Goal: Transaction & Acquisition: Register for event/course

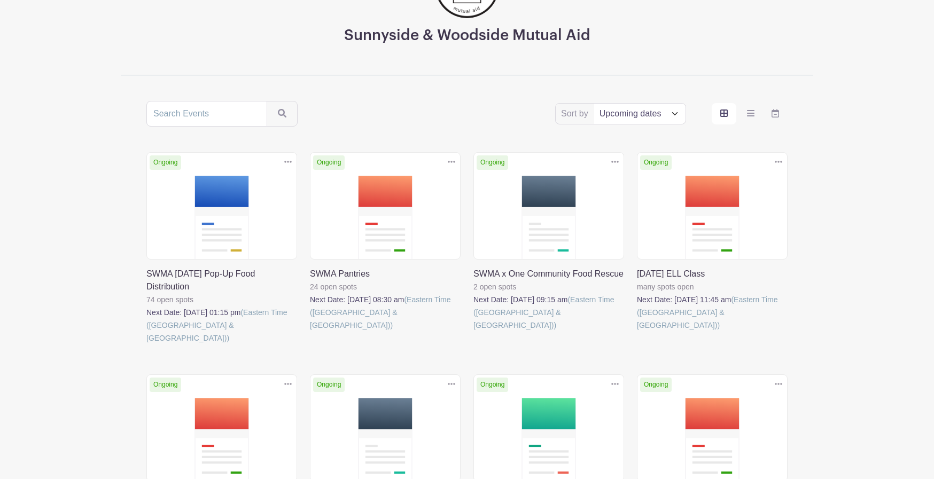
scroll to position [143, 0]
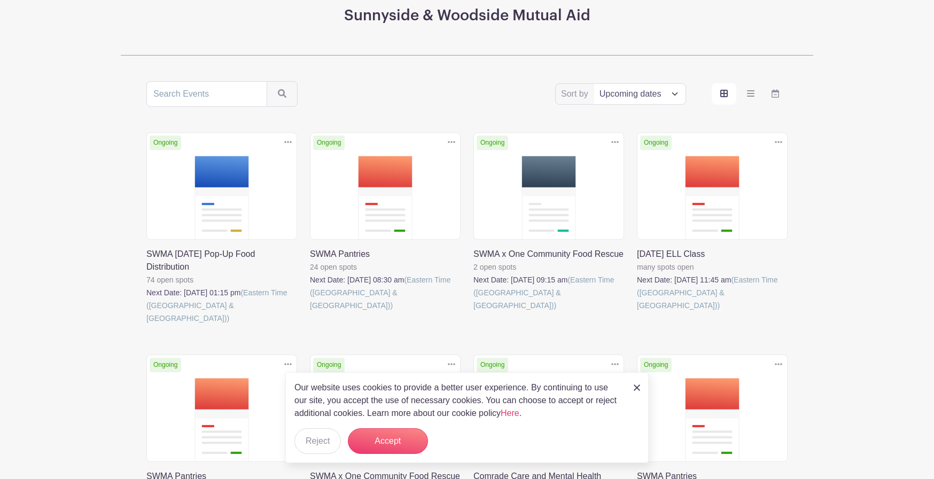
click at [637, 312] on link at bounding box center [637, 312] width 0 height 0
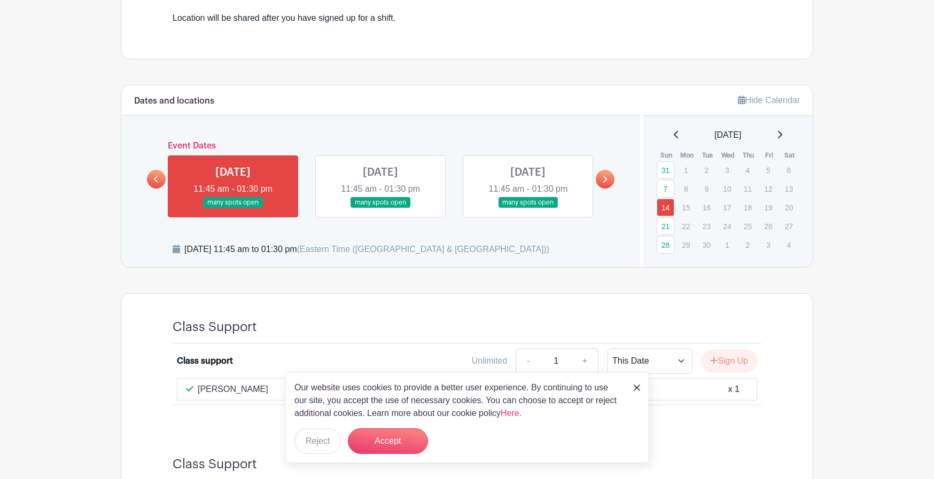
scroll to position [415, 0]
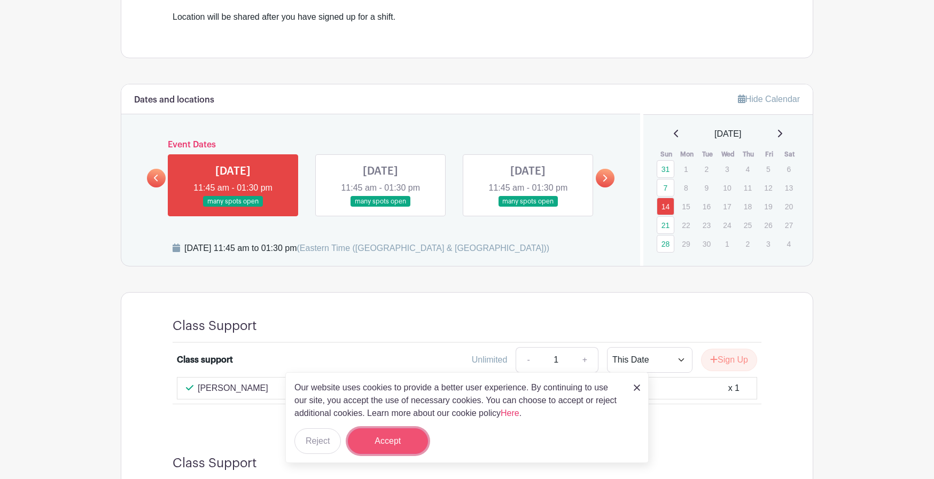
click at [380, 446] on button "Accept" at bounding box center [388, 442] width 80 height 26
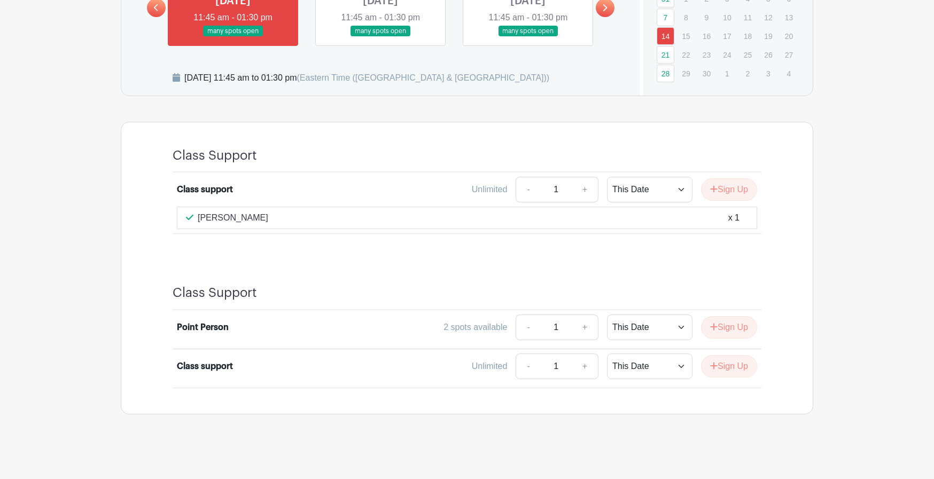
scroll to position [587, 0]
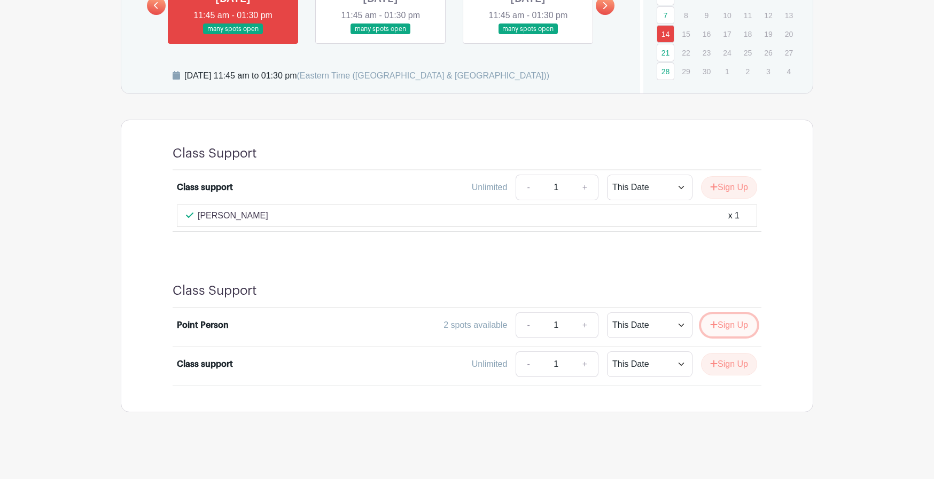
click at [718, 328] on button "Sign Up" at bounding box center [729, 325] width 56 height 22
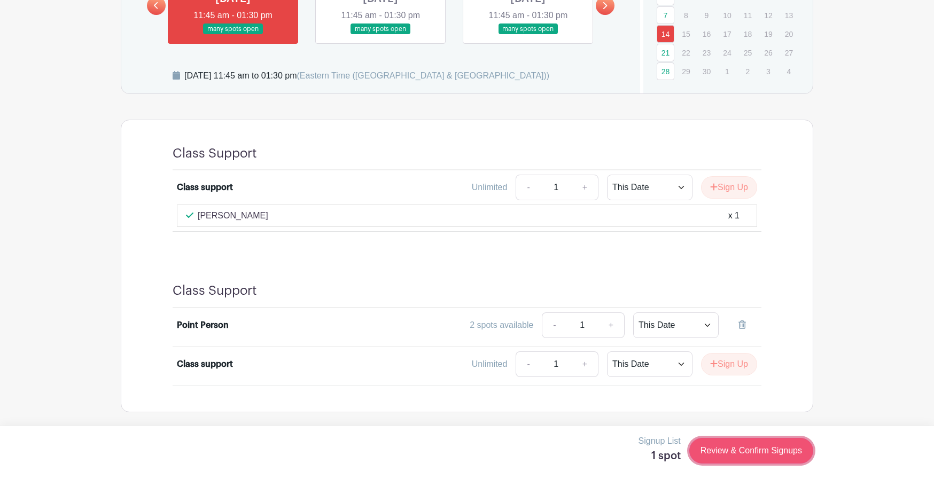
click at [735, 447] on link "Review & Confirm Signups" at bounding box center [752, 451] width 124 height 26
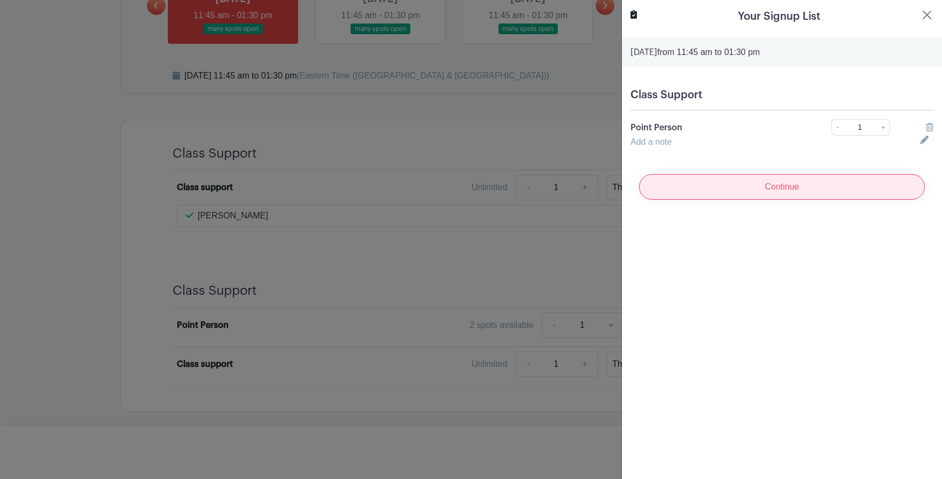
click at [752, 185] on input "Continue" at bounding box center [782, 187] width 286 height 26
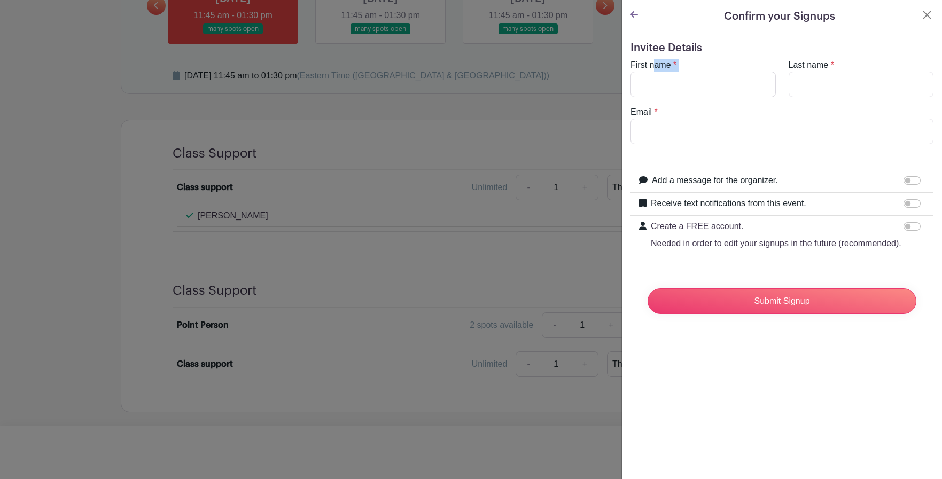
click at [654, 72] on div "First name *" at bounding box center [703, 78] width 158 height 38
click at [655, 80] on input "First name" at bounding box center [703, 85] width 145 height 26
type input "[PERSON_NAME]"
type input "[EMAIL_ADDRESS][DOMAIN_NAME]"
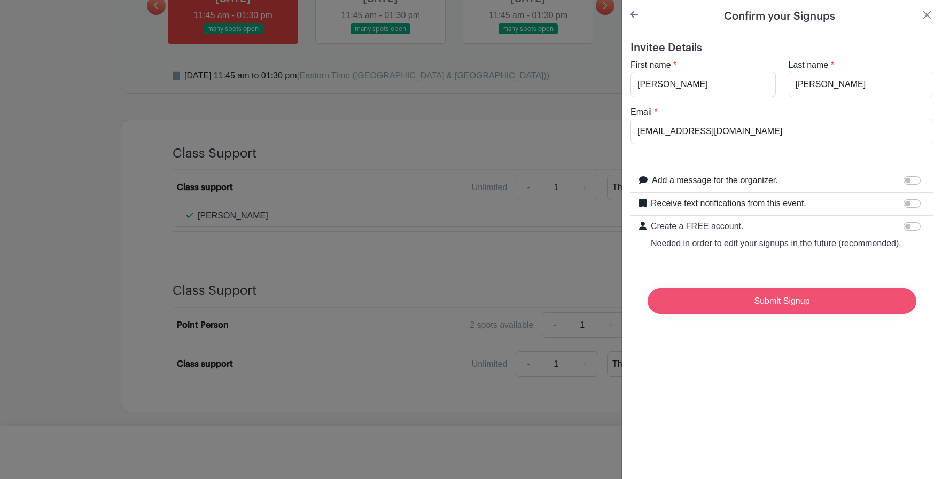
click at [745, 314] on input "Submit Signup" at bounding box center [782, 302] width 269 height 26
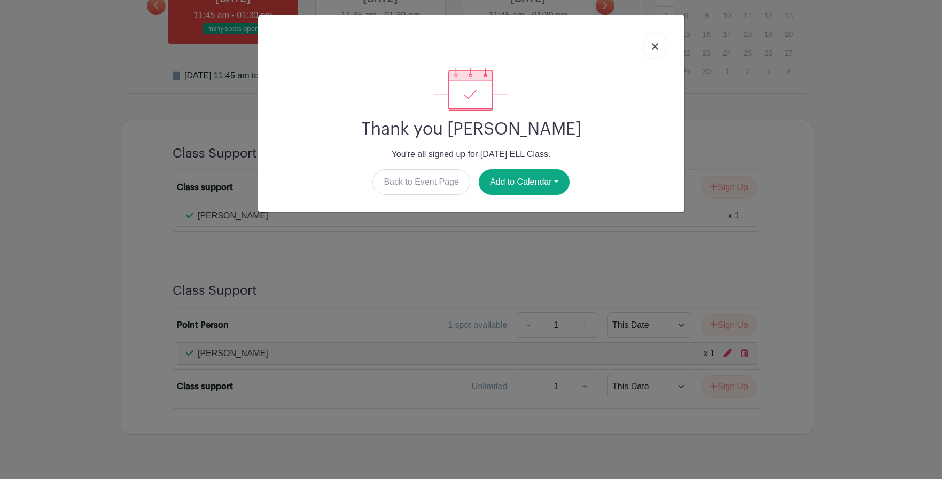
click at [650, 53] on link at bounding box center [655, 46] width 25 height 27
